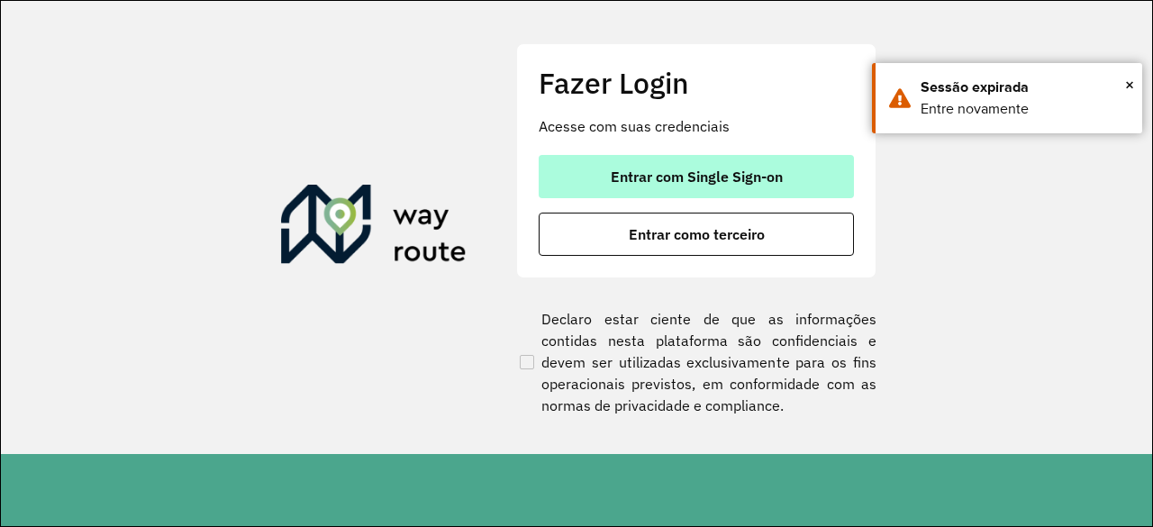
click at [696, 190] on button "Entrar com Single Sign-on" at bounding box center [696, 176] width 315 height 43
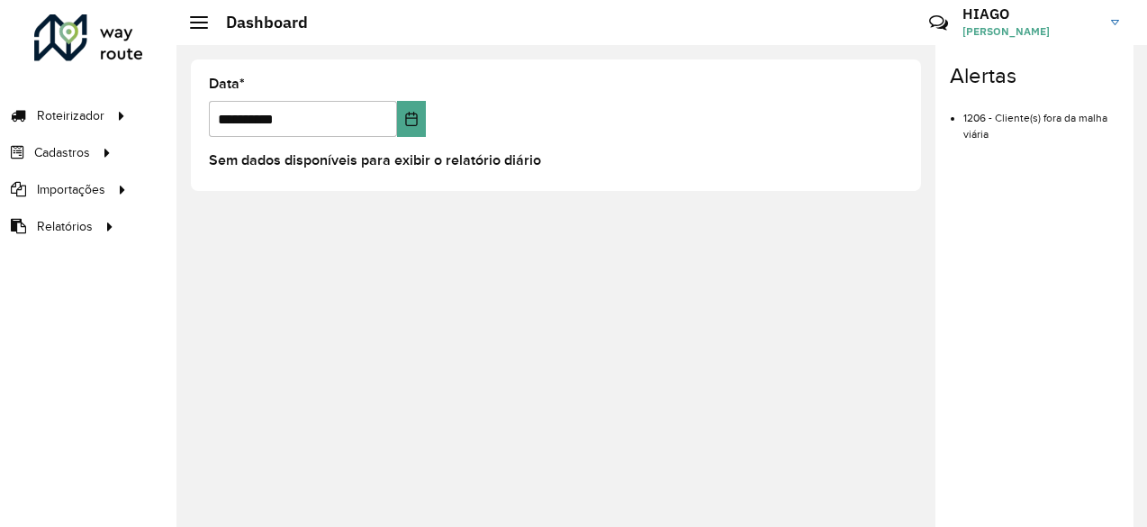
click at [496, 84] on formly-group "**********" at bounding box center [556, 114] width 716 height 74
